Goal: Task Accomplishment & Management: Manage account settings

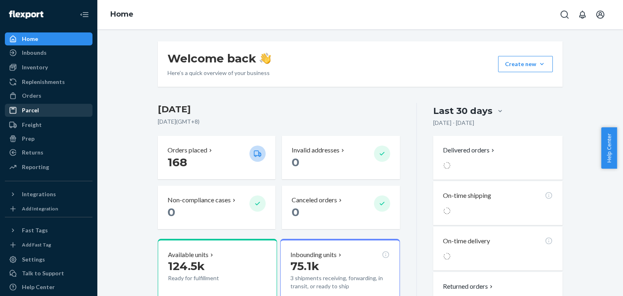
click at [41, 111] on div "Parcel" at bounding box center [49, 110] width 86 height 11
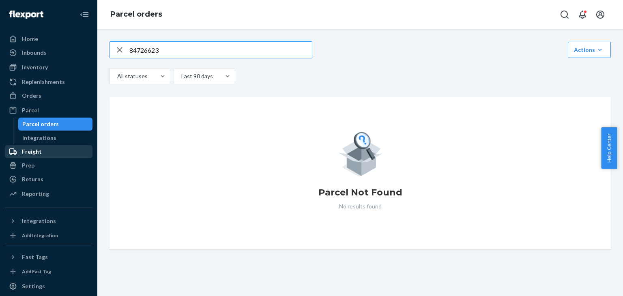
type input "84726623"
click at [42, 154] on div "Freight" at bounding box center [49, 151] width 86 height 11
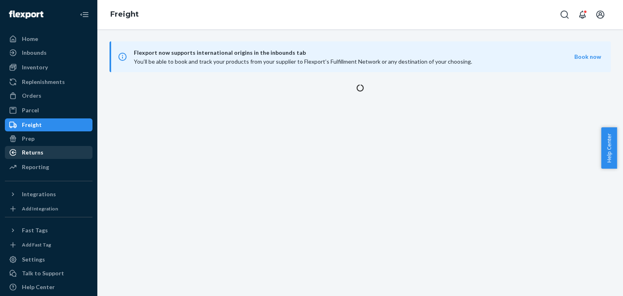
click at [43, 154] on div "Returns" at bounding box center [49, 152] width 86 height 11
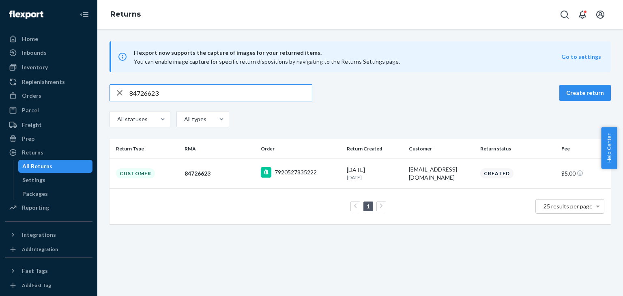
paste input "028603514966"
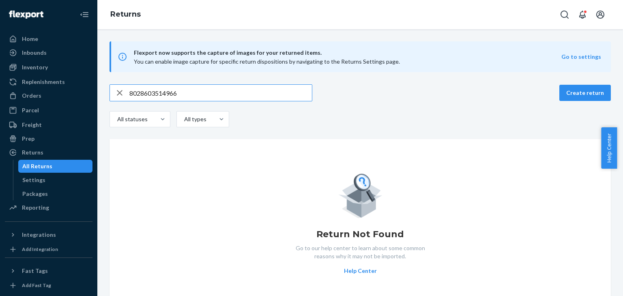
paste input "text"
paste input "6260310"
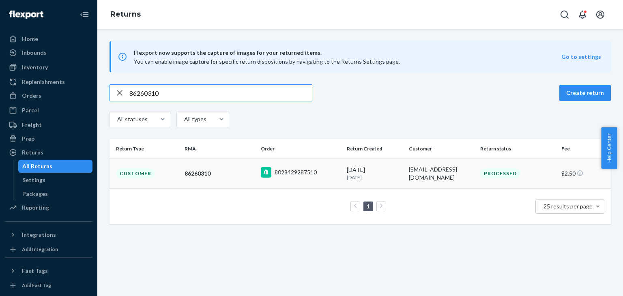
type input "86260310"
click at [330, 182] on td "8028429287510" at bounding box center [300, 174] width 86 height 30
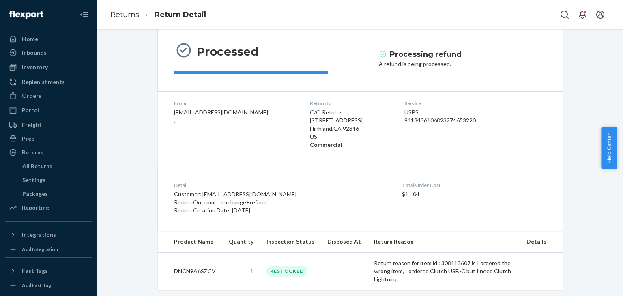
scroll to position [79, 0]
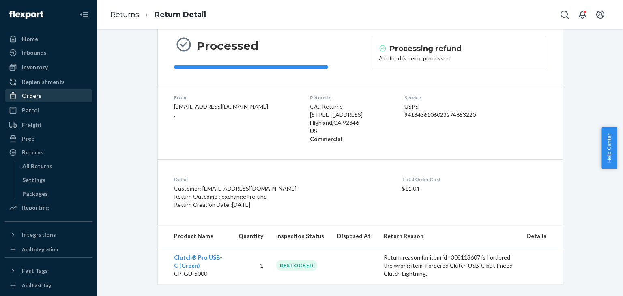
click at [49, 95] on div "Orders" at bounding box center [49, 95] width 86 height 11
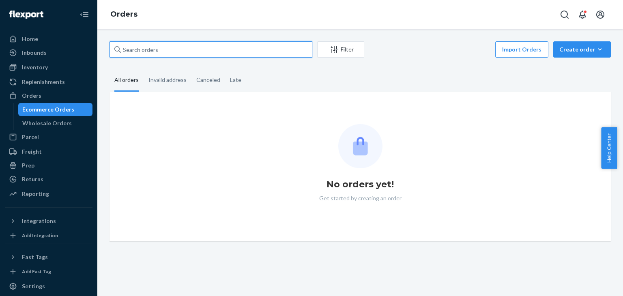
click at [191, 51] on input "text" at bounding box center [210, 49] width 203 height 16
paste input "450671"
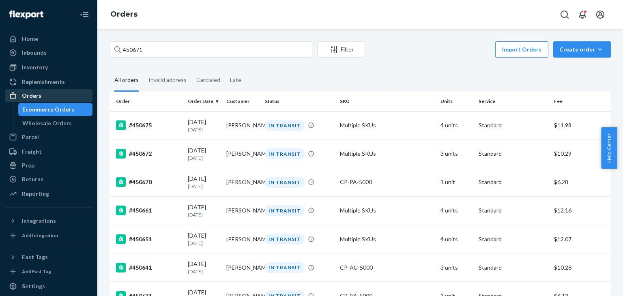
click at [42, 96] on div "Orders" at bounding box center [49, 95] width 86 height 11
click at [571, 48] on div "Create order" at bounding box center [581, 49] width 45 height 8
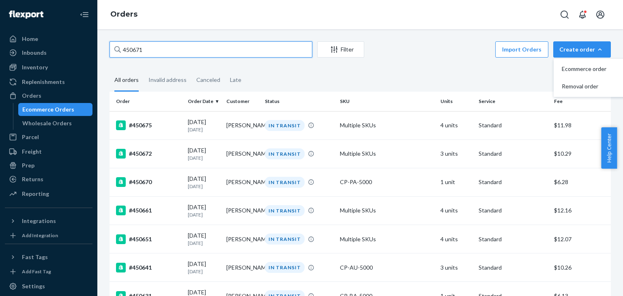
click at [242, 56] on input "450671" at bounding box center [210, 49] width 203 height 16
paste input "41690"
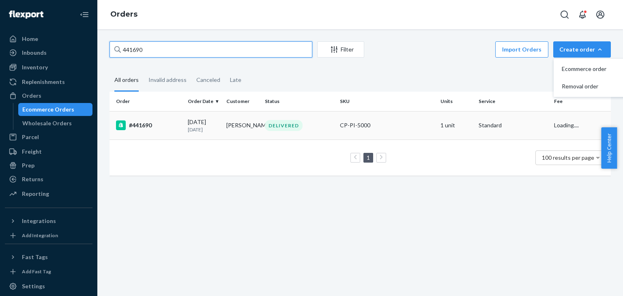
type input "441690"
click at [386, 123] on div "CP-PI-5000" at bounding box center [387, 125] width 94 height 8
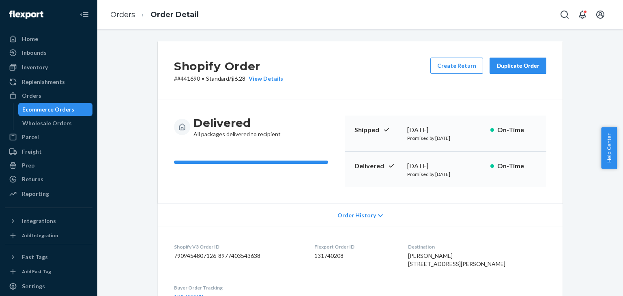
click at [525, 67] on div "Duplicate Order" at bounding box center [517, 66] width 43 height 8
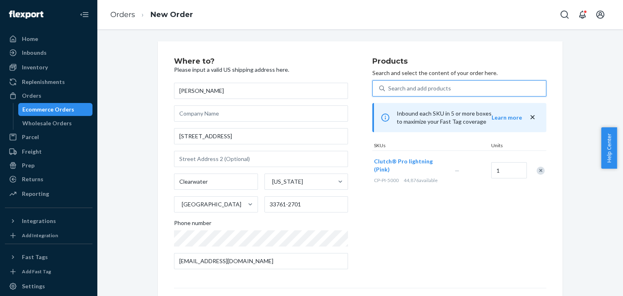
click at [457, 87] on div "Search and add products" at bounding box center [465, 88] width 161 height 15
click at [389, 87] on input "0 results available. Use Up and Down to choose options, press Enter to select t…" at bounding box center [388, 88] width 1 height 8
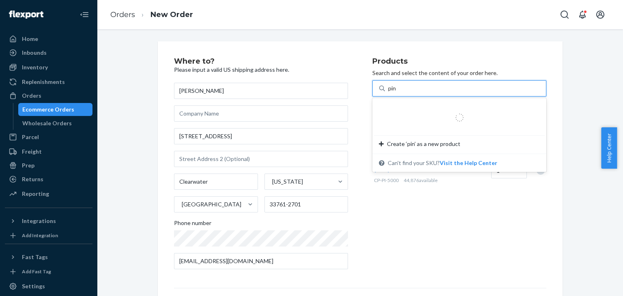
type input "pink"
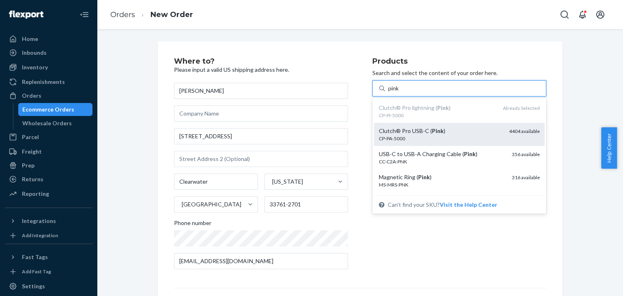
click at [446, 136] on div "CP-PA-5000" at bounding box center [441, 138] width 124 height 7
click at [399, 92] on input "pink" at bounding box center [393, 88] width 11 height 8
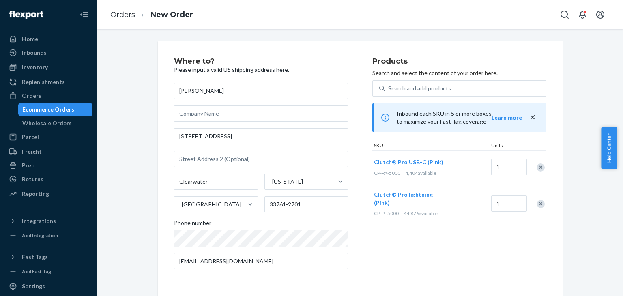
click at [537, 201] on div "Remove Item" at bounding box center [540, 204] width 8 height 8
drag, startPoint x: 236, startPoint y: 140, endPoint x: 150, endPoint y: 138, distance: 86.4
click at [152, 138] on div "Where to? Please input a valid US shipping address here. [PERSON_NAME] [STREET_…" at bounding box center [360, 225] width 417 height 369
paste input "[STREET_ADDRESS][PERSON_NAME]"
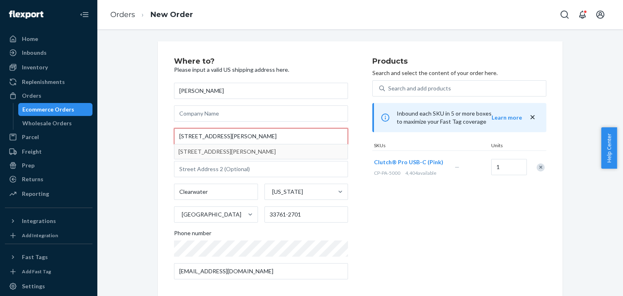
type input "[STREET_ADDRESS][PERSON_NAME]"
type input "[PERSON_NAME][GEOGRAPHIC_DATA]"
type input "48108"
type input "[STREET_ADDRESS][PERSON_NAME]"
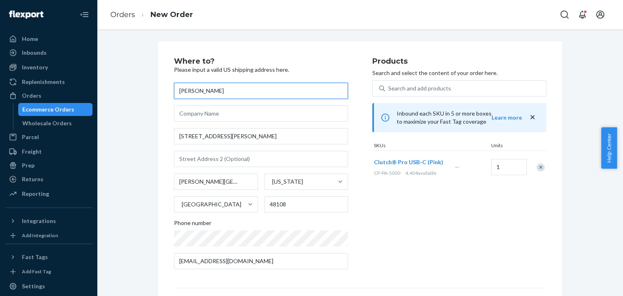
drag, startPoint x: 229, startPoint y: 92, endPoint x: 157, endPoint y: 89, distance: 72.2
click at [158, 89] on div "Where to? Please input a valid US shipping address here. [PERSON_NAME] [STREET_…" at bounding box center [360, 225] width 405 height 369
paste input "[PERSON_NAME]"
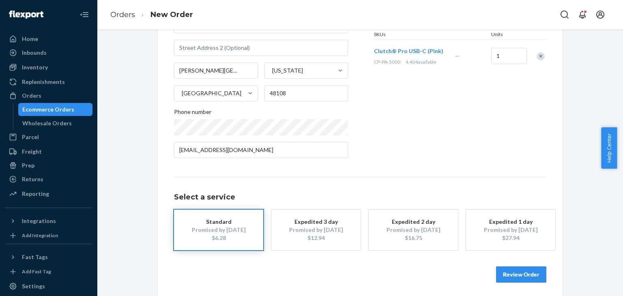
scroll to position [114, 0]
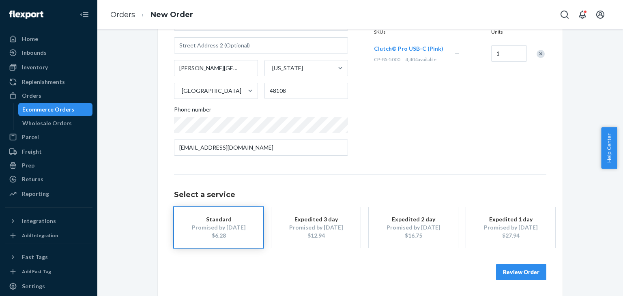
type input "[PERSON_NAME]"
click at [224, 227] on div "Promised by [DATE]" at bounding box center [218, 227] width 65 height 8
click at [506, 272] on button "Review Order" at bounding box center [521, 272] width 50 height 16
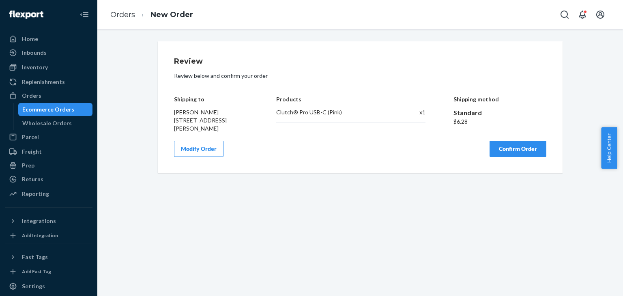
scroll to position [0, 0]
click at [520, 148] on button "Confirm Order" at bounding box center [517, 149] width 57 height 16
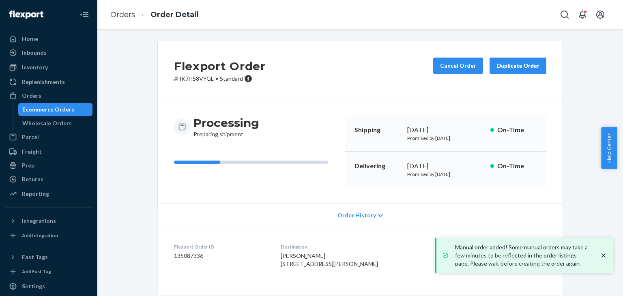
click at [194, 79] on p "# HK7HS8VYGL • Standard" at bounding box center [220, 79] width 92 height 8
copy p "HK7HS8VYGL"
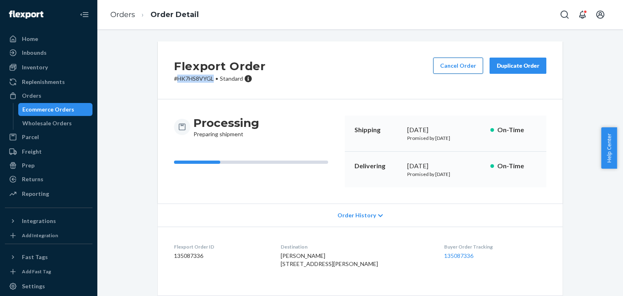
click at [457, 64] on button "Cancel Order" at bounding box center [458, 66] width 50 height 16
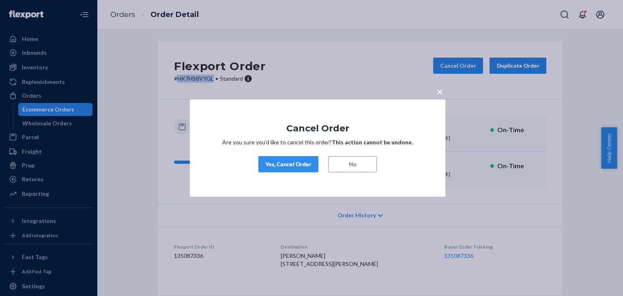
click at [300, 168] on div "Yes, Cancel Order" at bounding box center [288, 164] width 46 height 8
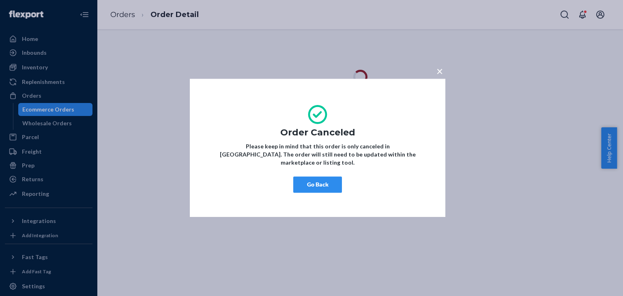
click at [322, 179] on button "Go Back" at bounding box center [317, 185] width 49 height 16
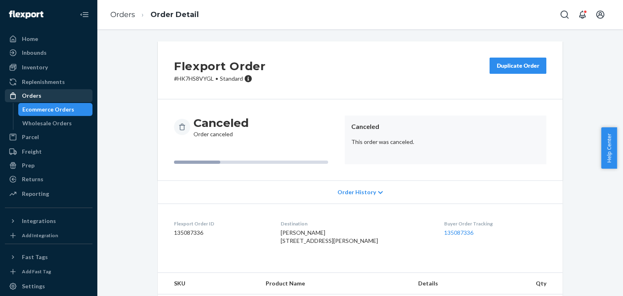
click at [43, 93] on div "Orders" at bounding box center [49, 95] width 86 height 11
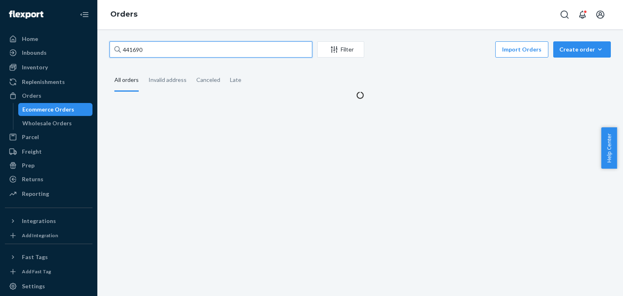
click at [184, 49] on input "441690" at bounding box center [210, 49] width 203 height 16
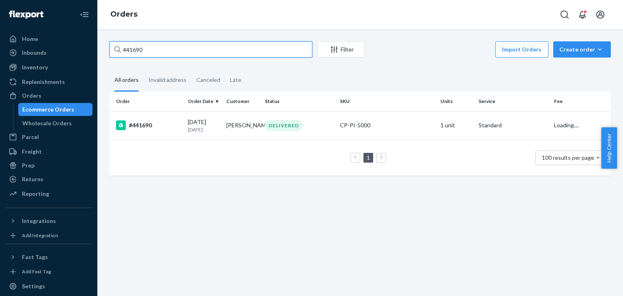
paste input "S1ZBUBXFGX"
type input "S1ZBUBXFGX"
click at [315, 127] on div "DELIVERED" at bounding box center [299, 125] width 72 height 11
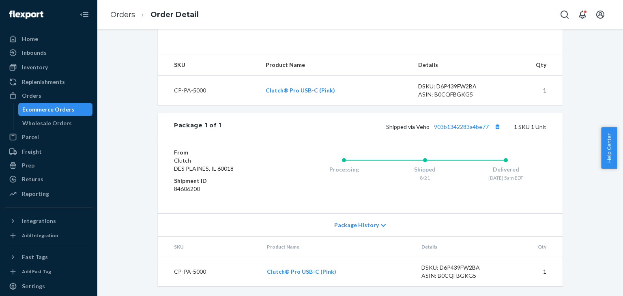
scroll to position [257, 0]
click at [458, 127] on link "903b1342283a4be77" at bounding box center [461, 126] width 55 height 7
